Goal: Find specific page/section: Find specific page/section

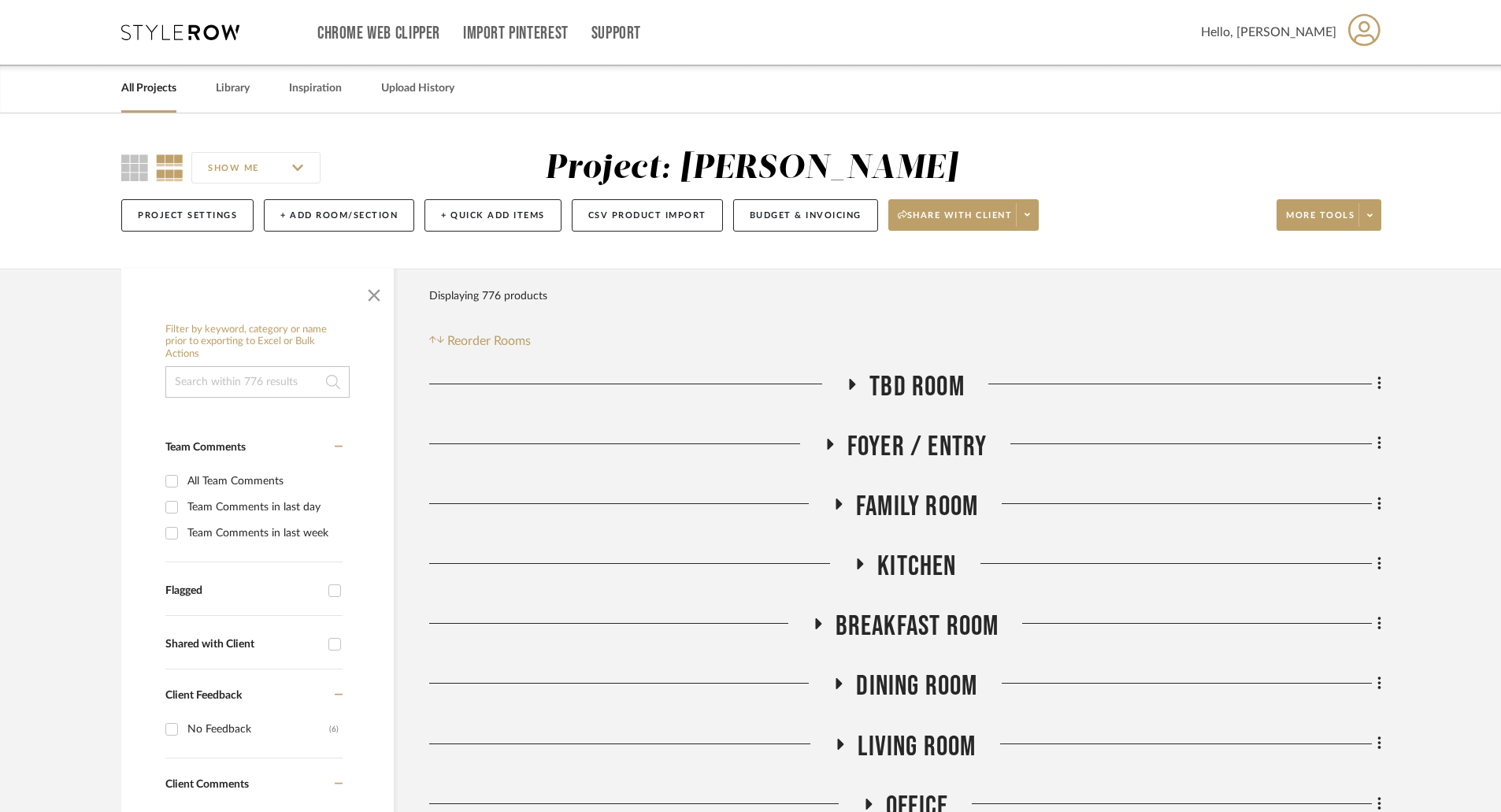
click at [848, 385] on icon at bounding box center [852, 383] width 19 height 12
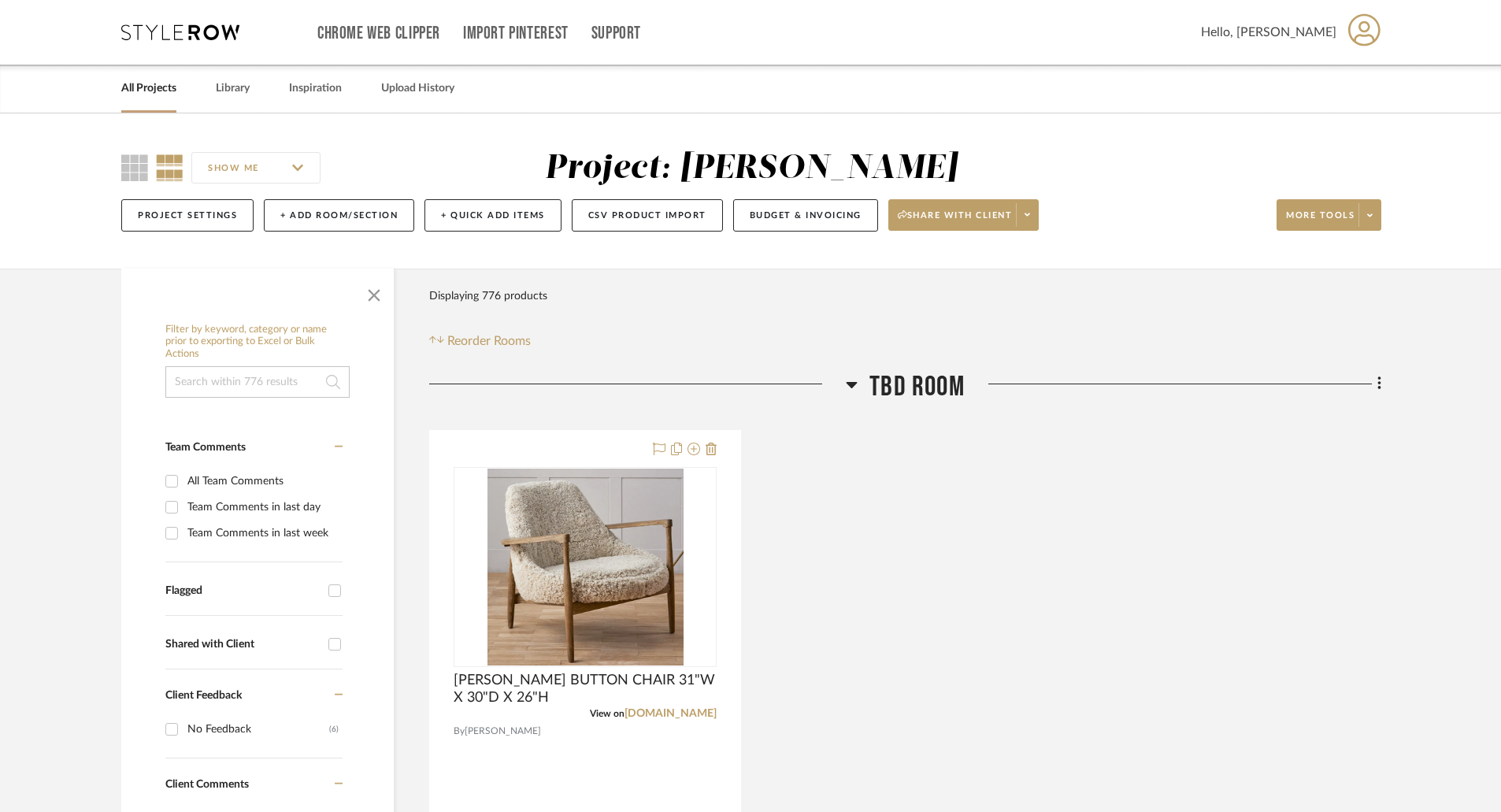
click at [848, 385] on icon at bounding box center [851, 384] width 12 height 19
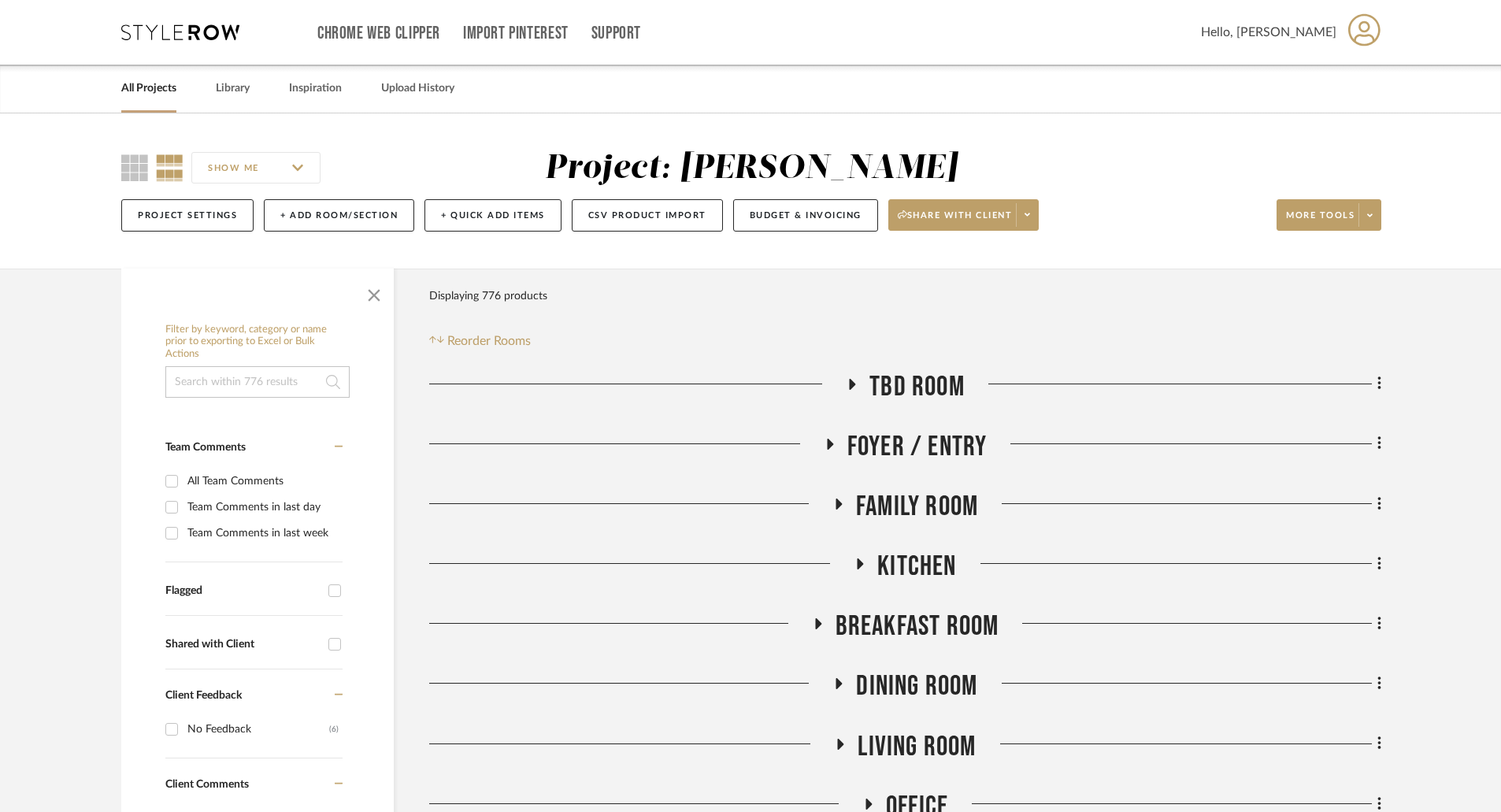
click at [157, 84] on link "All Projects" at bounding box center [149, 88] width 55 height 21
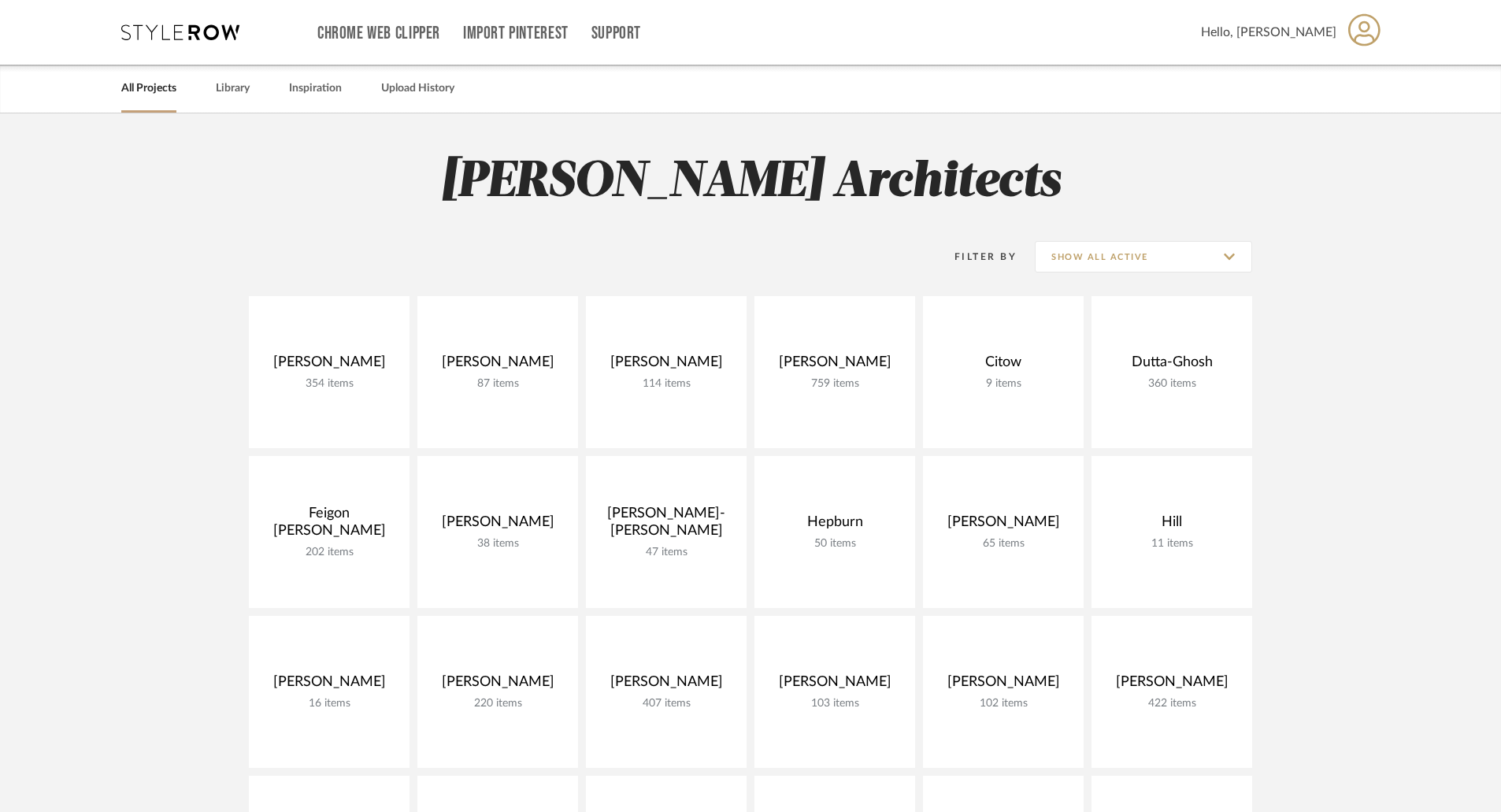
scroll to position [394, 0]
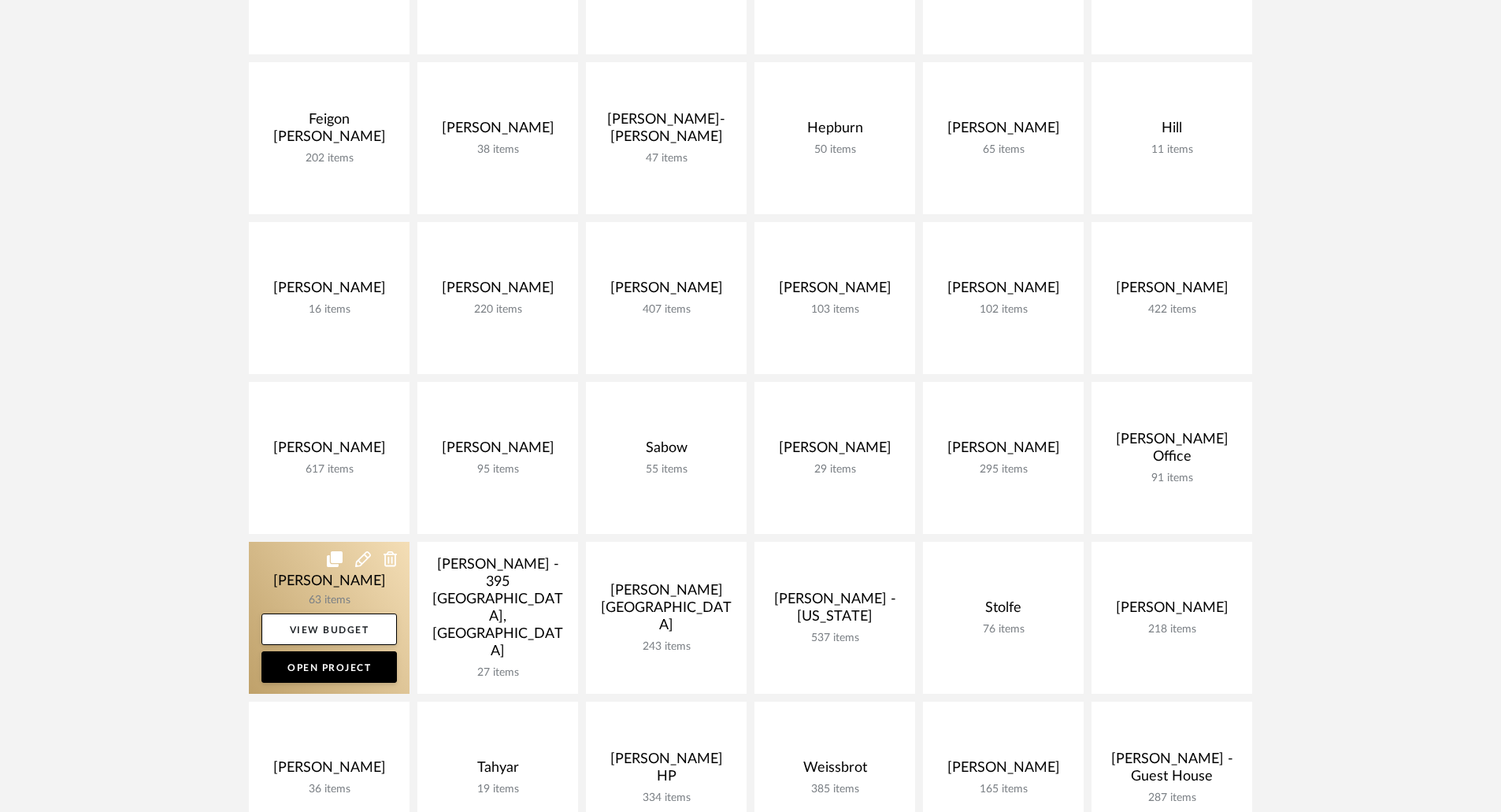
click at [318, 588] on link at bounding box center [330, 617] width 161 height 152
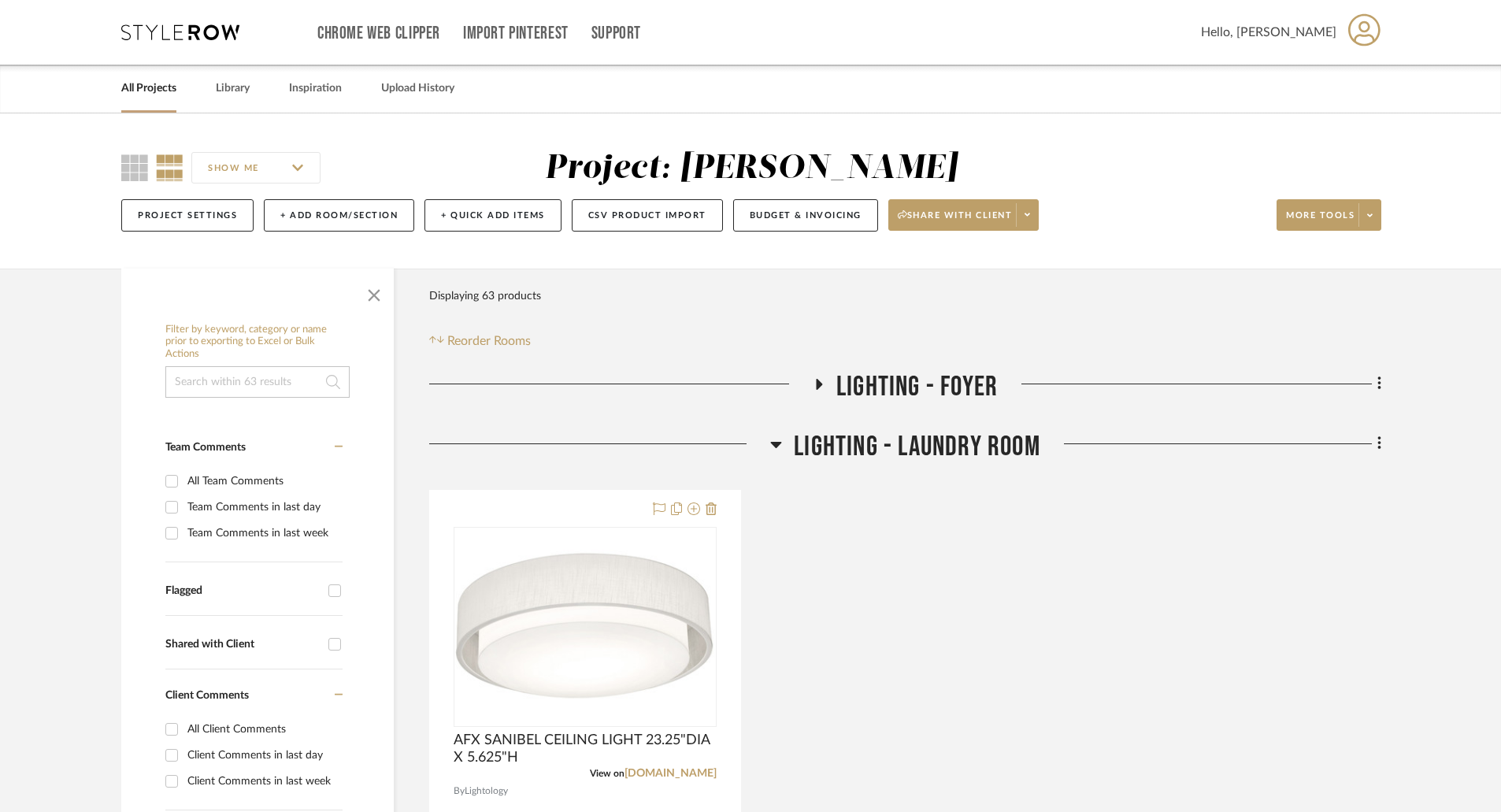
scroll to position [315, 0]
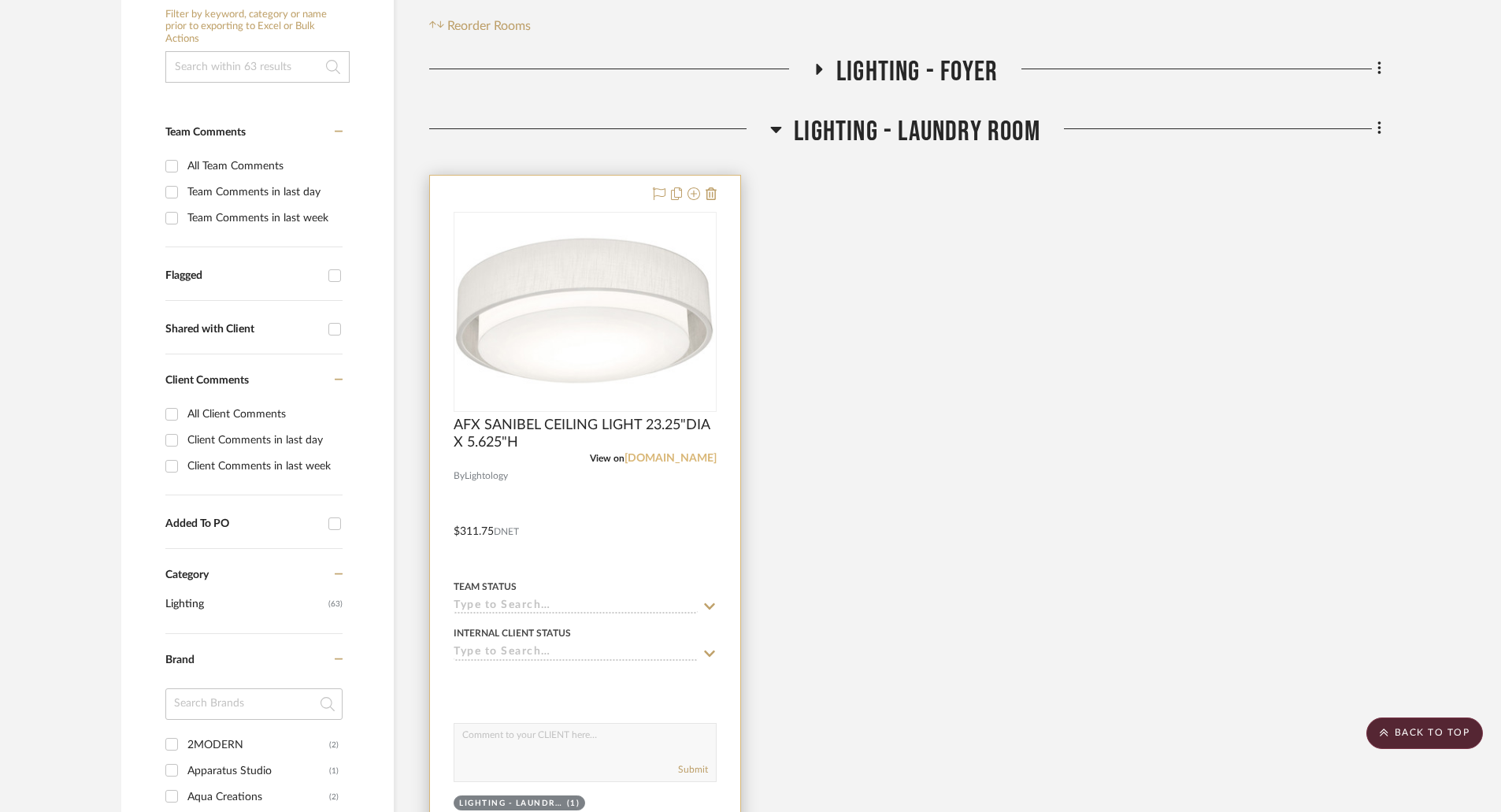
click at [680, 460] on link "[DOMAIN_NAME]" at bounding box center [671, 458] width 92 height 11
